Goal: Register for event/course

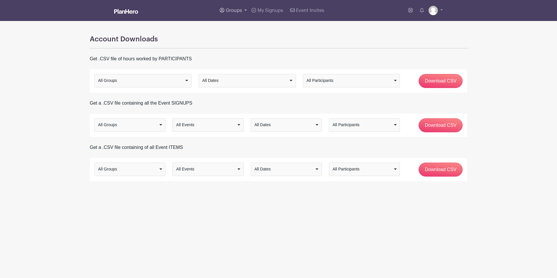
click at [238, 10] on span "Groups" at bounding box center [234, 10] width 16 height 5
click at [241, 33] on span "All Groups" at bounding box center [242, 30] width 23 height 7
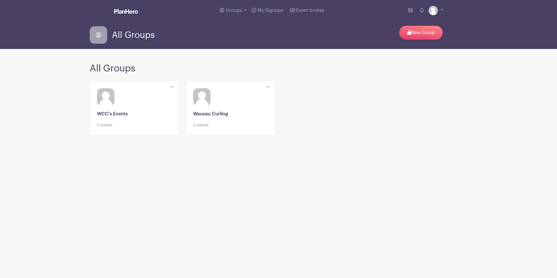
click at [211, 128] on link at bounding box center [230, 128] width 75 height 0
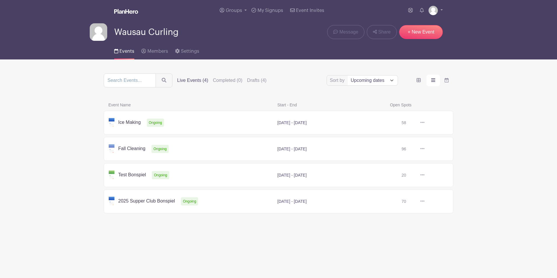
click at [424, 123] on link at bounding box center [424, 123] width 0 height 0
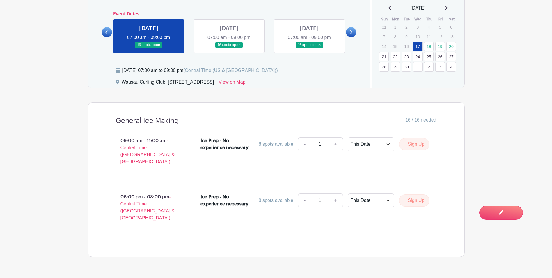
scroll to position [209, 0]
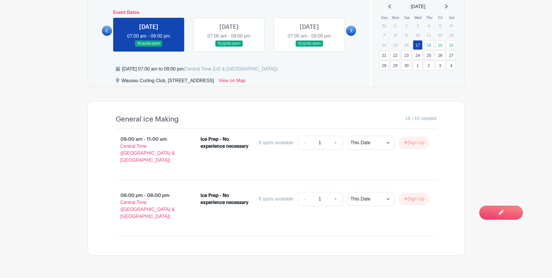
click at [229, 47] on link at bounding box center [229, 47] width 0 height 0
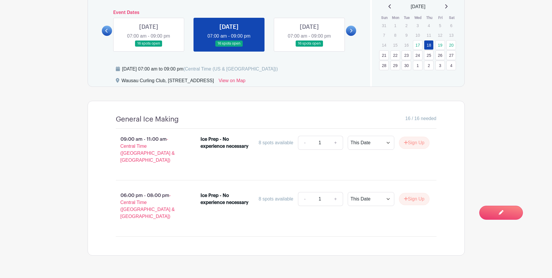
click at [310, 47] on link at bounding box center [310, 47] width 0 height 0
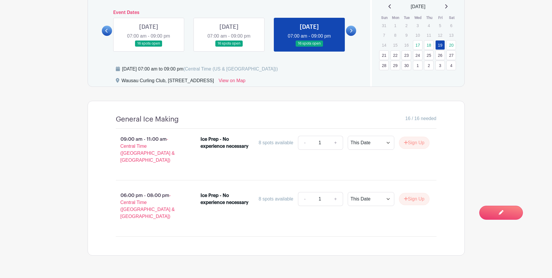
click at [351, 30] on icon at bounding box center [351, 31] width 3 height 4
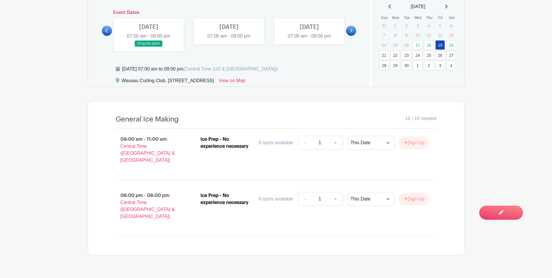
click at [149, 47] on link at bounding box center [149, 47] width 0 height 0
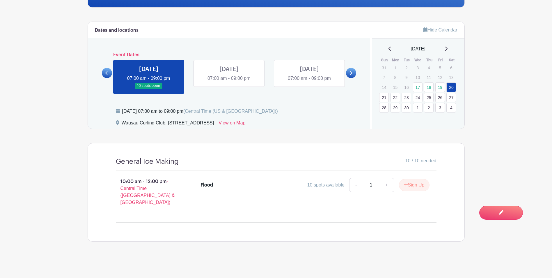
scroll to position [160, 0]
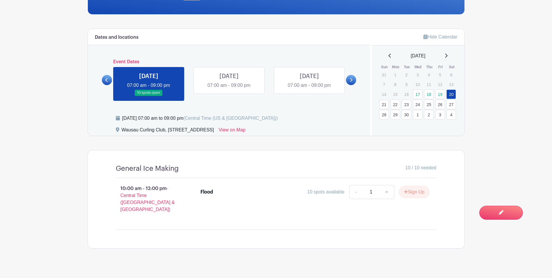
click at [229, 89] on link at bounding box center [229, 89] width 0 height 0
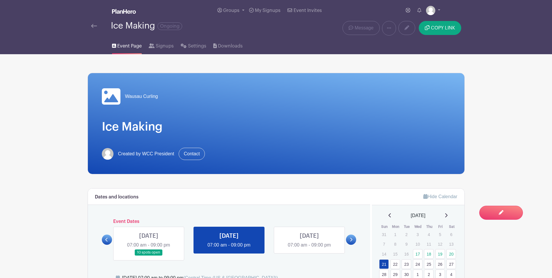
click at [94, 27] on img at bounding box center [94, 26] width 6 height 4
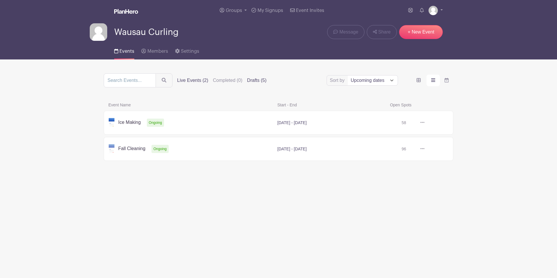
click at [254, 81] on label "Drafts (5)" at bounding box center [257, 80] width 20 height 7
click at [0, 0] on input "Drafts (5)" at bounding box center [0, 0] width 0 height 0
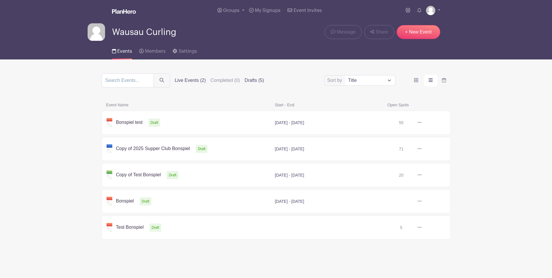
click at [192, 80] on label "Live Events (2)" at bounding box center [190, 80] width 31 height 7
click at [0, 0] on input "Live Events (2)" at bounding box center [0, 0] width 0 height 0
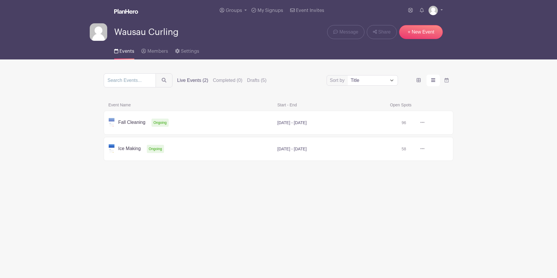
click at [424, 149] on link at bounding box center [424, 149] width 0 height 0
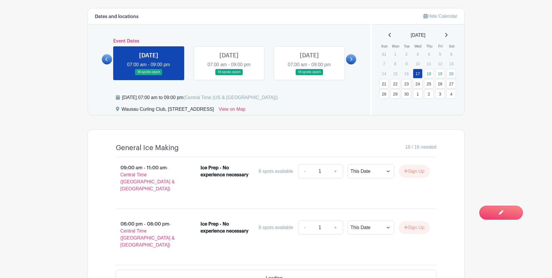
scroll to position [181, 0]
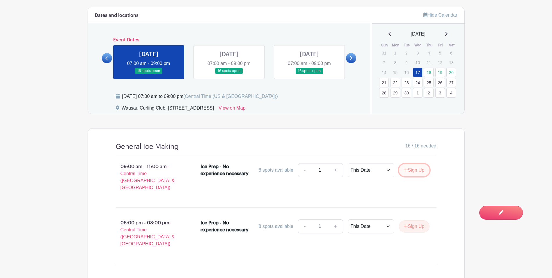
click at [413, 170] on button "Sign Up" at bounding box center [414, 170] width 31 height 12
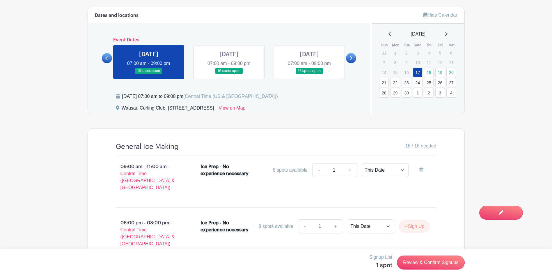
scroll to position [209, 0]
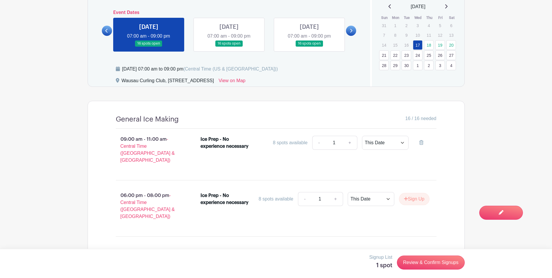
click at [501, 133] on main "Groups All Groups Wausau Curling WCC's Events My Signups Event Invites My accou…" at bounding box center [276, 41] width 552 height 501
click at [229, 47] on link at bounding box center [229, 47] width 0 height 0
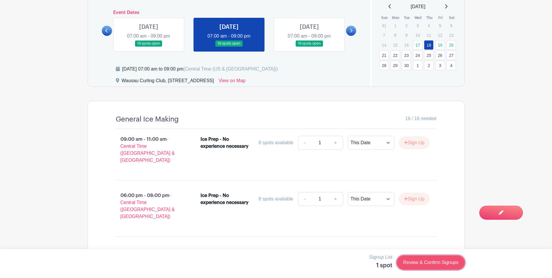
click at [430, 262] on link "Review & Confirm Signups" at bounding box center [431, 262] width 68 height 14
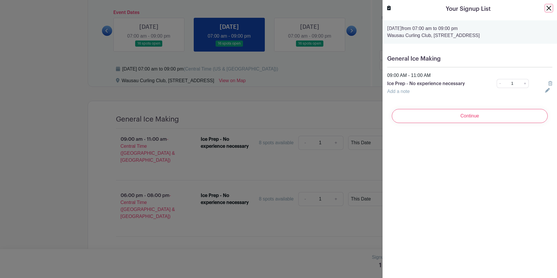
click at [546, 6] on button "Close" at bounding box center [548, 8] width 7 height 7
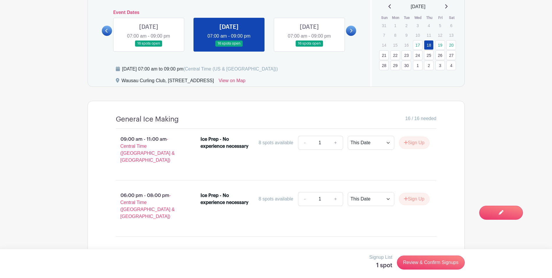
click at [504, 104] on main "Groups All Groups Wausau Curling WCC's Events My Signups Event Invites My accou…" at bounding box center [276, 41] width 552 height 501
click at [417, 44] on link "17" at bounding box center [418, 45] width 10 height 10
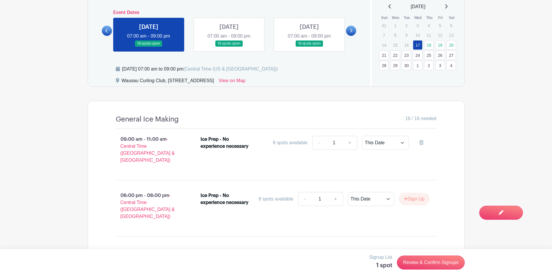
click at [455, 162] on div "General Ice Making 16 / 16 needed 09:00 am - 11:00 am - Central Time (US & Cana…" at bounding box center [276, 178] width 377 height 155
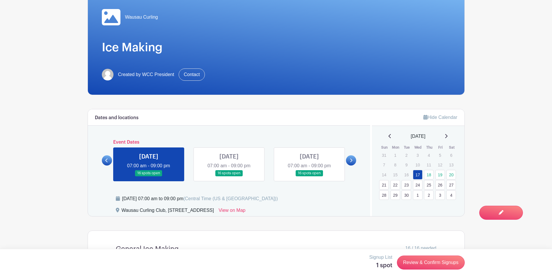
scroll to position [63, 0]
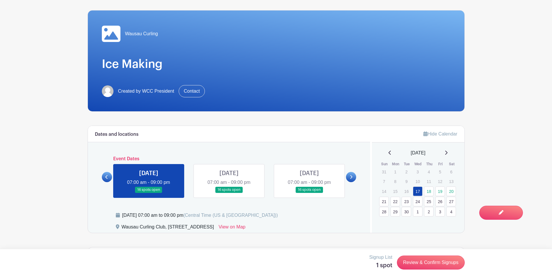
click at [310, 193] on link at bounding box center [310, 193] width 0 height 0
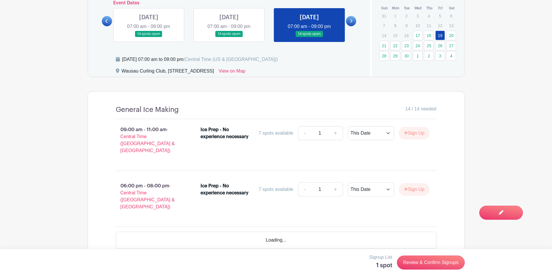
scroll to position [209, 0]
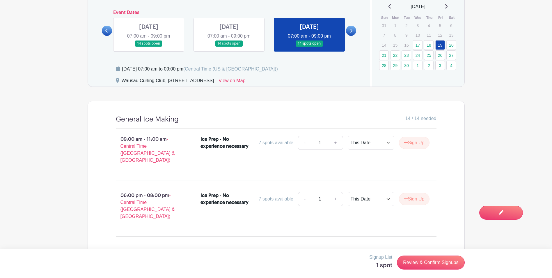
click at [350, 29] on icon at bounding box center [351, 31] width 3 height 4
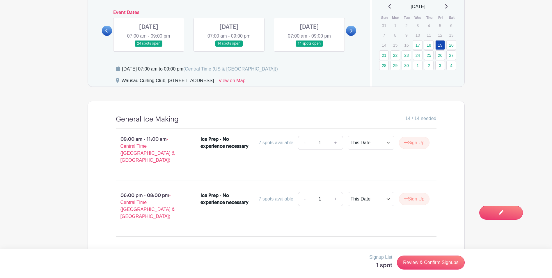
click at [229, 47] on link at bounding box center [229, 47] width 0 height 0
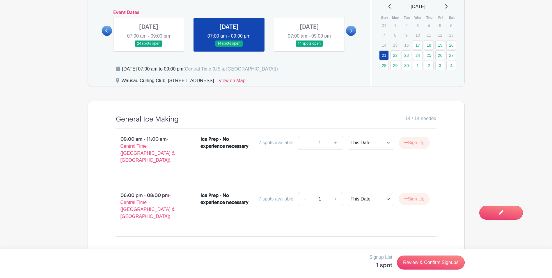
click at [310, 47] on link at bounding box center [310, 47] width 0 height 0
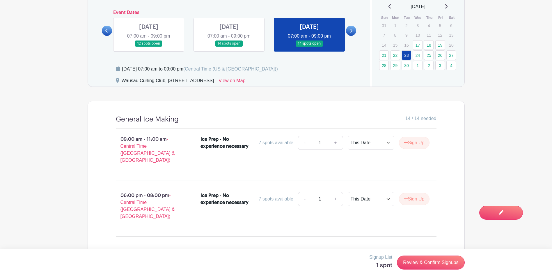
click at [352, 32] on icon at bounding box center [351, 31] width 3 height 4
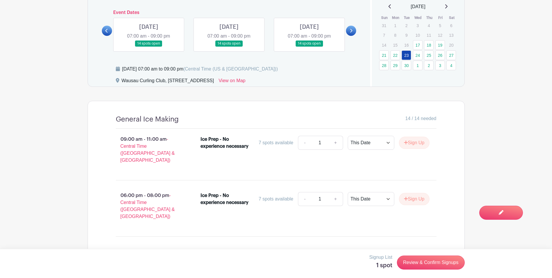
click at [352, 32] on icon at bounding box center [351, 31] width 3 height 4
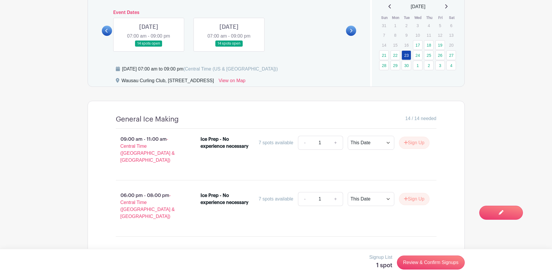
click at [108, 29] on icon at bounding box center [106, 31] width 3 height 4
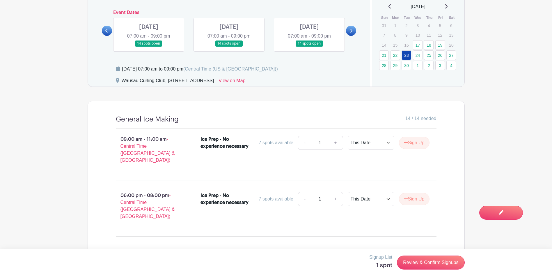
click at [108, 29] on icon at bounding box center [106, 31] width 3 height 4
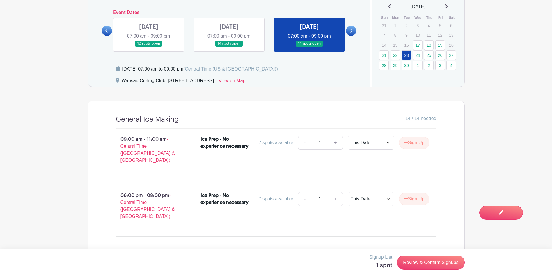
click at [108, 29] on icon at bounding box center [106, 31] width 3 height 4
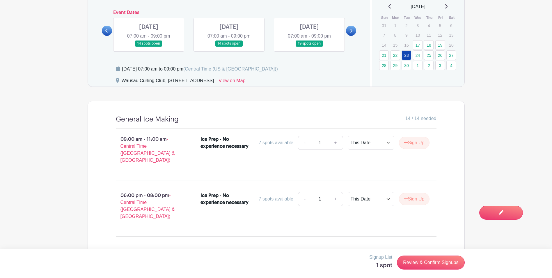
click at [108, 29] on icon at bounding box center [106, 31] width 3 height 4
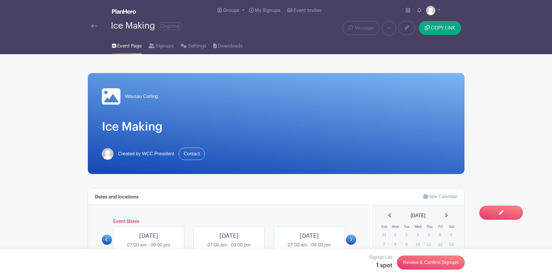
click at [95, 25] on img at bounding box center [94, 26] width 6 height 4
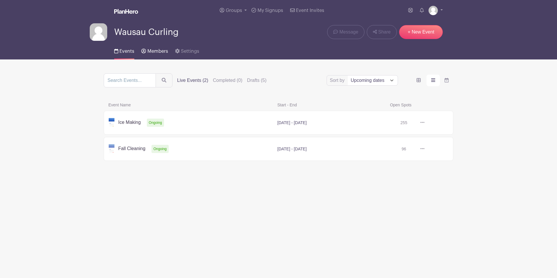
click at [154, 51] on span "Members" at bounding box center [157, 51] width 21 height 5
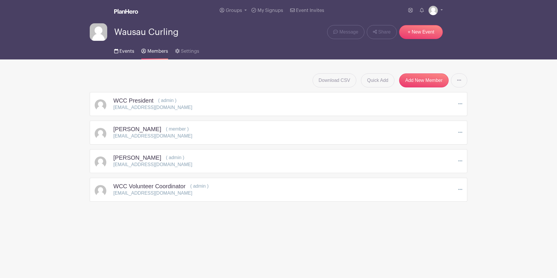
click at [125, 50] on span "Events" at bounding box center [126, 51] width 15 height 5
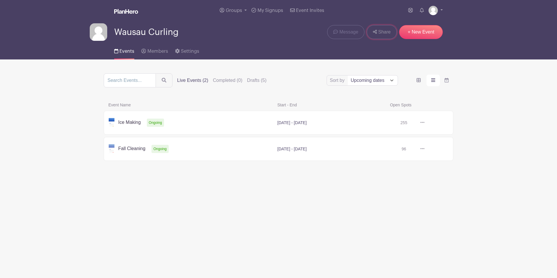
click at [388, 29] on span "Share" at bounding box center [384, 32] width 13 height 7
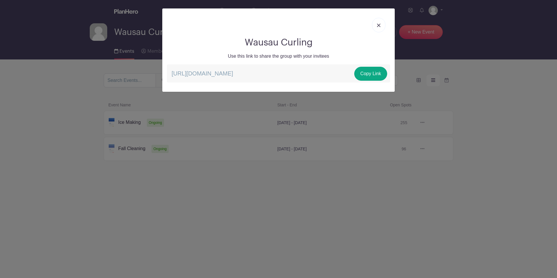
click at [380, 24] on img at bounding box center [378, 25] width 3 height 3
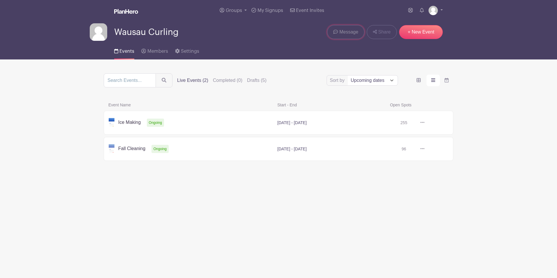
click at [347, 29] on span "Message" at bounding box center [348, 32] width 19 height 7
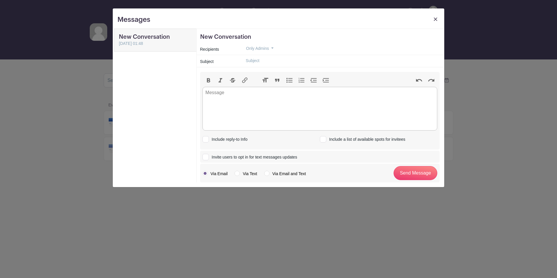
click at [435, 18] on img at bounding box center [435, 18] width 3 height 3
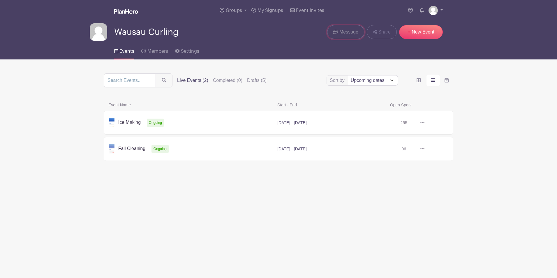
click at [346, 33] on span "Message" at bounding box center [348, 32] width 19 height 7
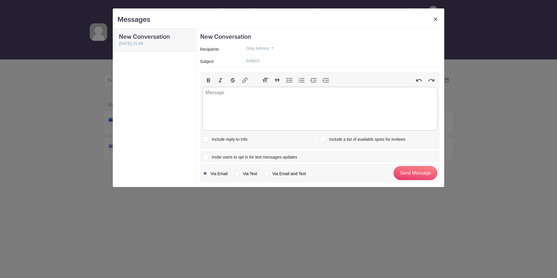
click at [436, 20] on img at bounding box center [435, 18] width 3 height 3
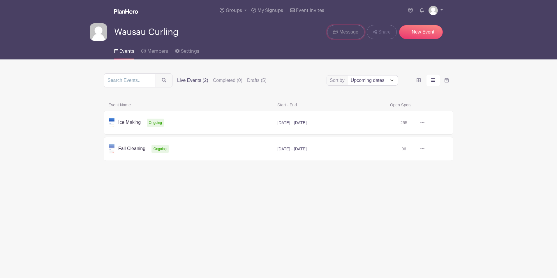
click at [345, 35] on span "Message" at bounding box center [348, 32] width 19 height 7
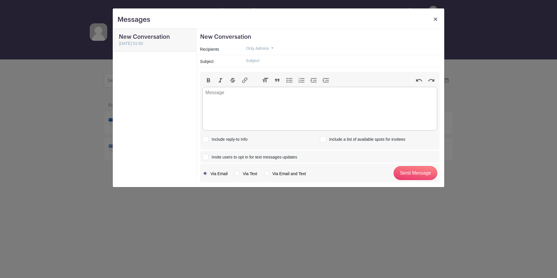
click at [345, 35] on h5 "New Conversation" at bounding box center [320, 36] width 240 height 7
click at [272, 48] on button "Only Admins" at bounding box center [259, 48] width 37 height 9
click at [273, 47] on button "Only Admins" at bounding box center [259, 48] width 37 height 9
click at [266, 119] on trix-editor at bounding box center [319, 109] width 235 height 44
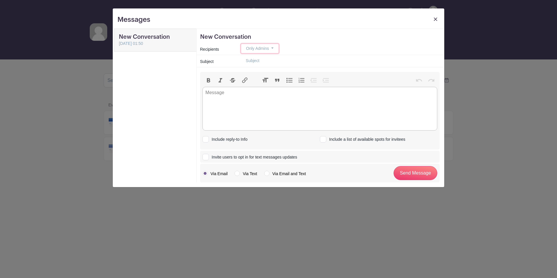
click at [271, 47] on button "Only Admins" at bounding box center [259, 48] width 37 height 9
click at [224, 66] on div "Subject" at bounding box center [217, 61] width 41 height 8
click at [437, 19] on link at bounding box center [435, 20] width 8 height 11
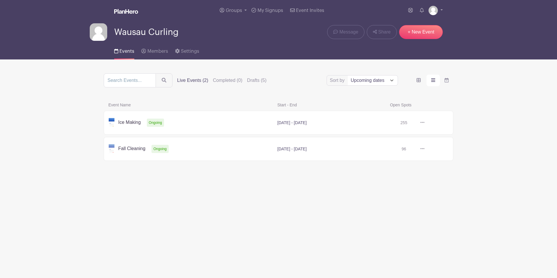
click at [424, 123] on link at bounding box center [424, 123] width 0 height 0
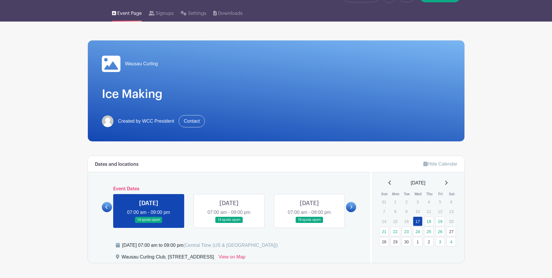
scroll to position [54, 0]
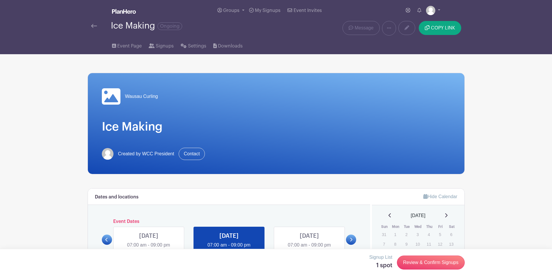
click at [92, 25] on img at bounding box center [94, 26] width 6 height 4
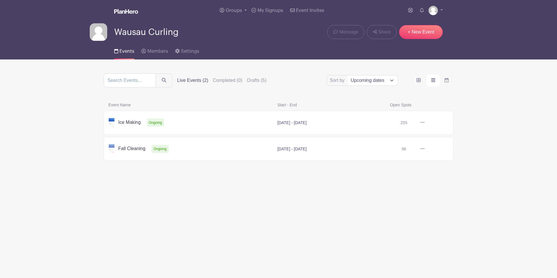
click at [424, 123] on link at bounding box center [424, 123] width 0 height 0
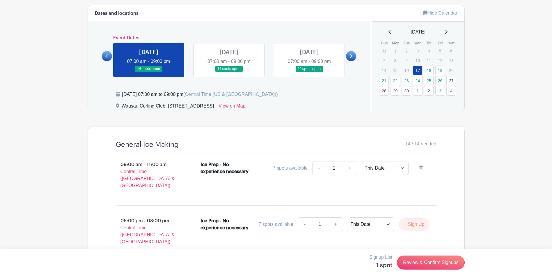
scroll to position [182, 0]
